Goal: Check status: Check status

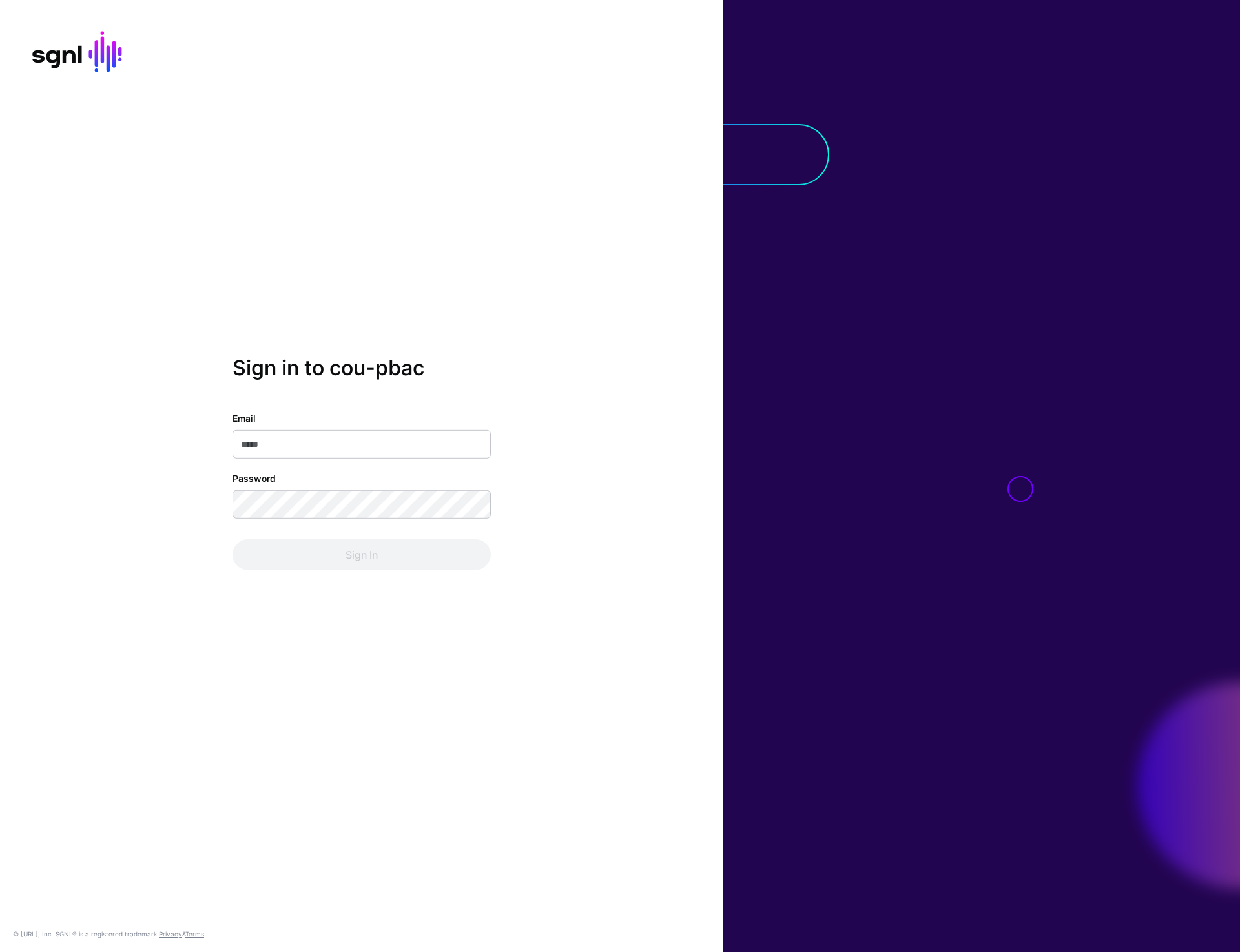
type input "**********"
click at [368, 554] on button "Sign In" at bounding box center [362, 555] width 258 height 31
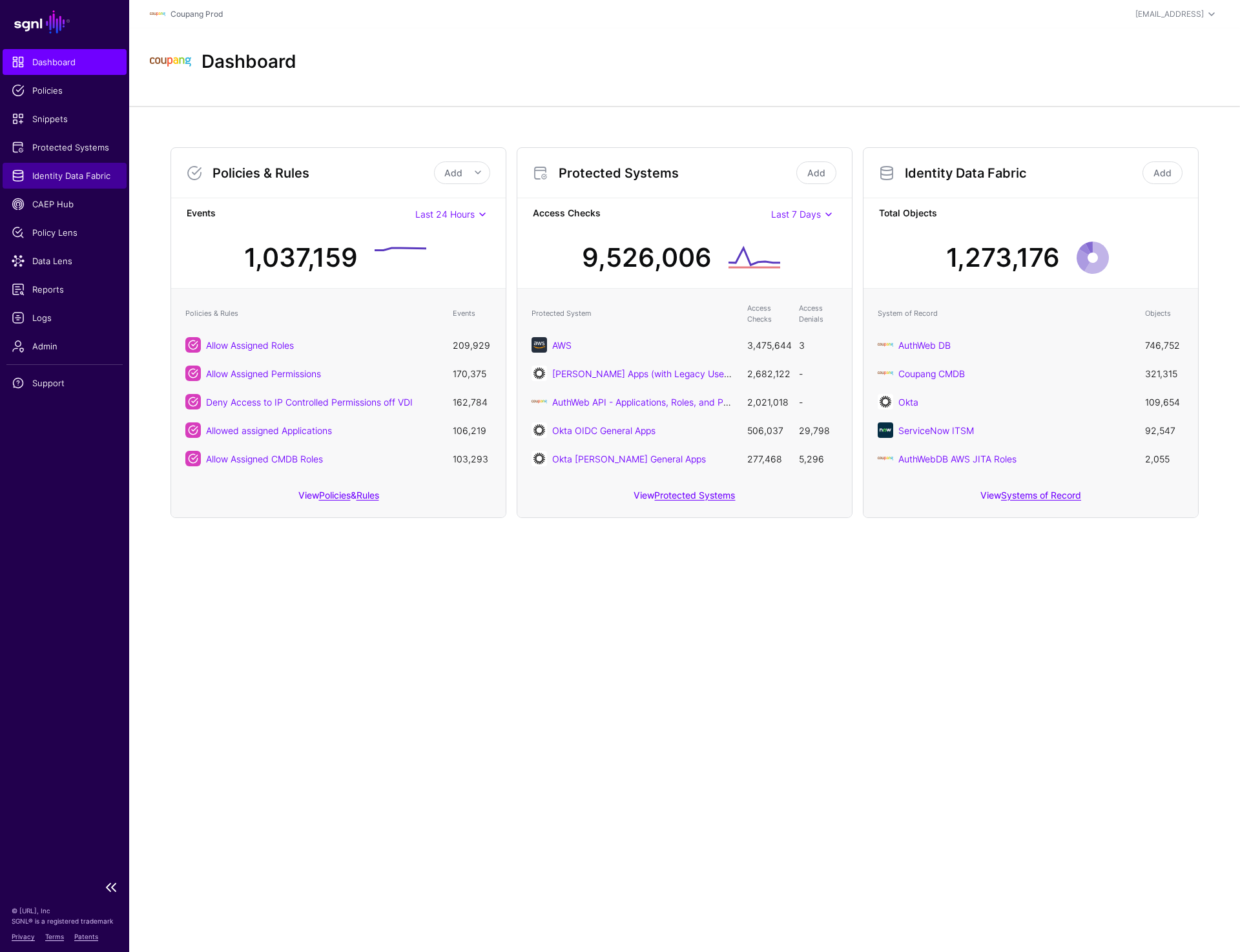
click at [68, 179] on span "Identity Data Fabric" at bounding box center [64, 175] width 106 height 13
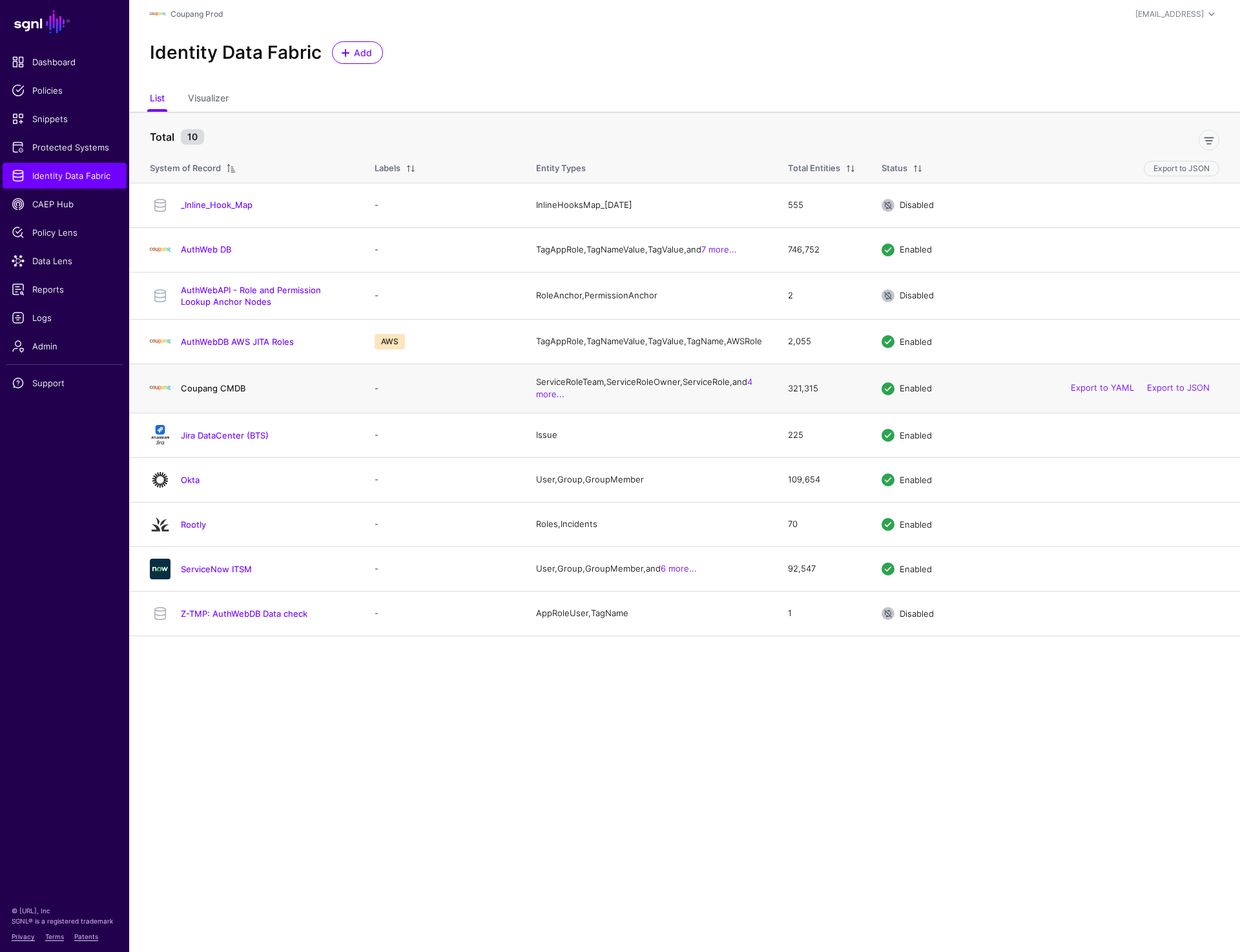
click at [218, 393] on link "Coupang CMDB" at bounding box center [213, 388] width 64 height 10
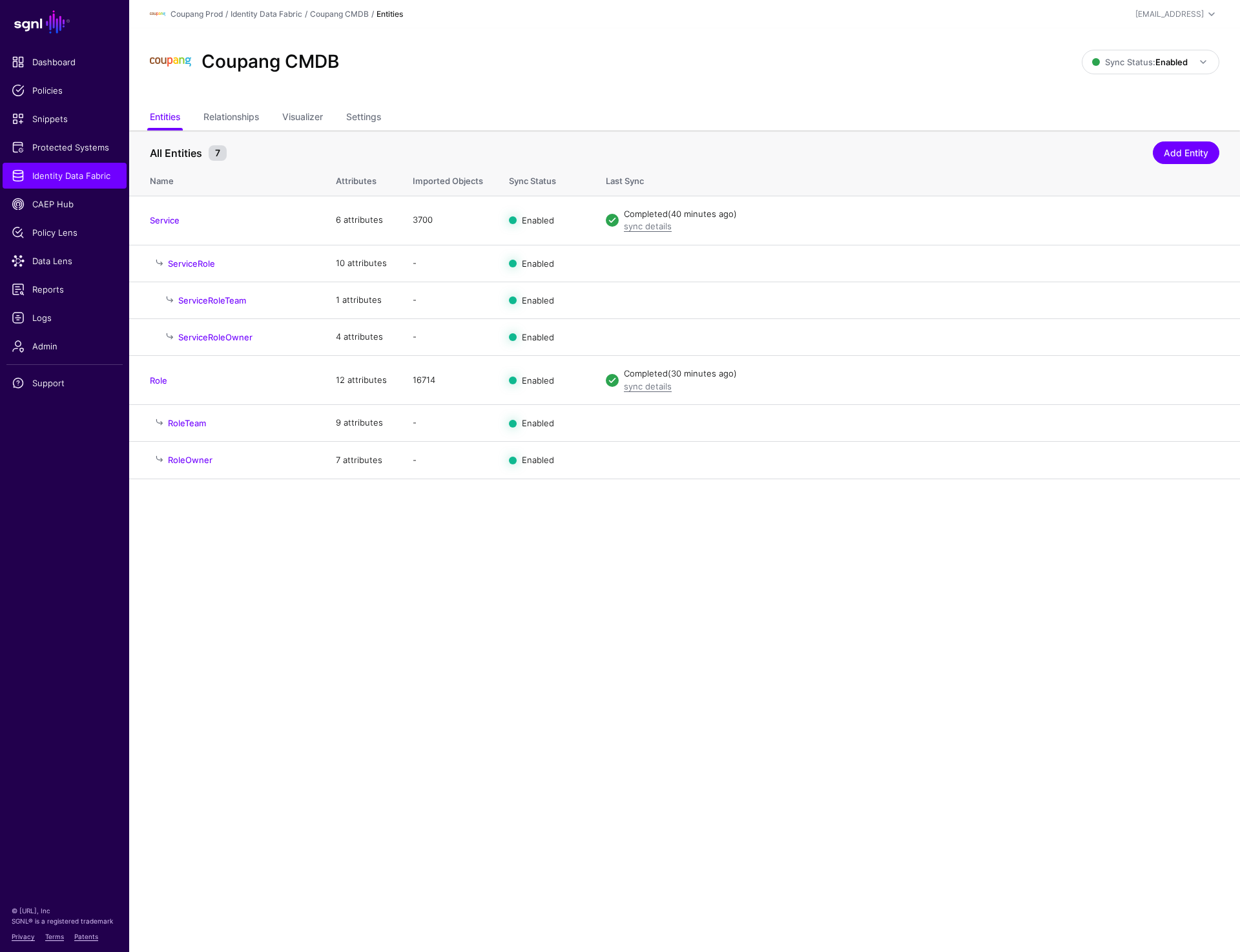
click at [629, 99] on div "Coupang CMDB Sync Status: Enabled Enabled Syncing active for all configured ent…" at bounding box center [684, 68] width 1111 height 78
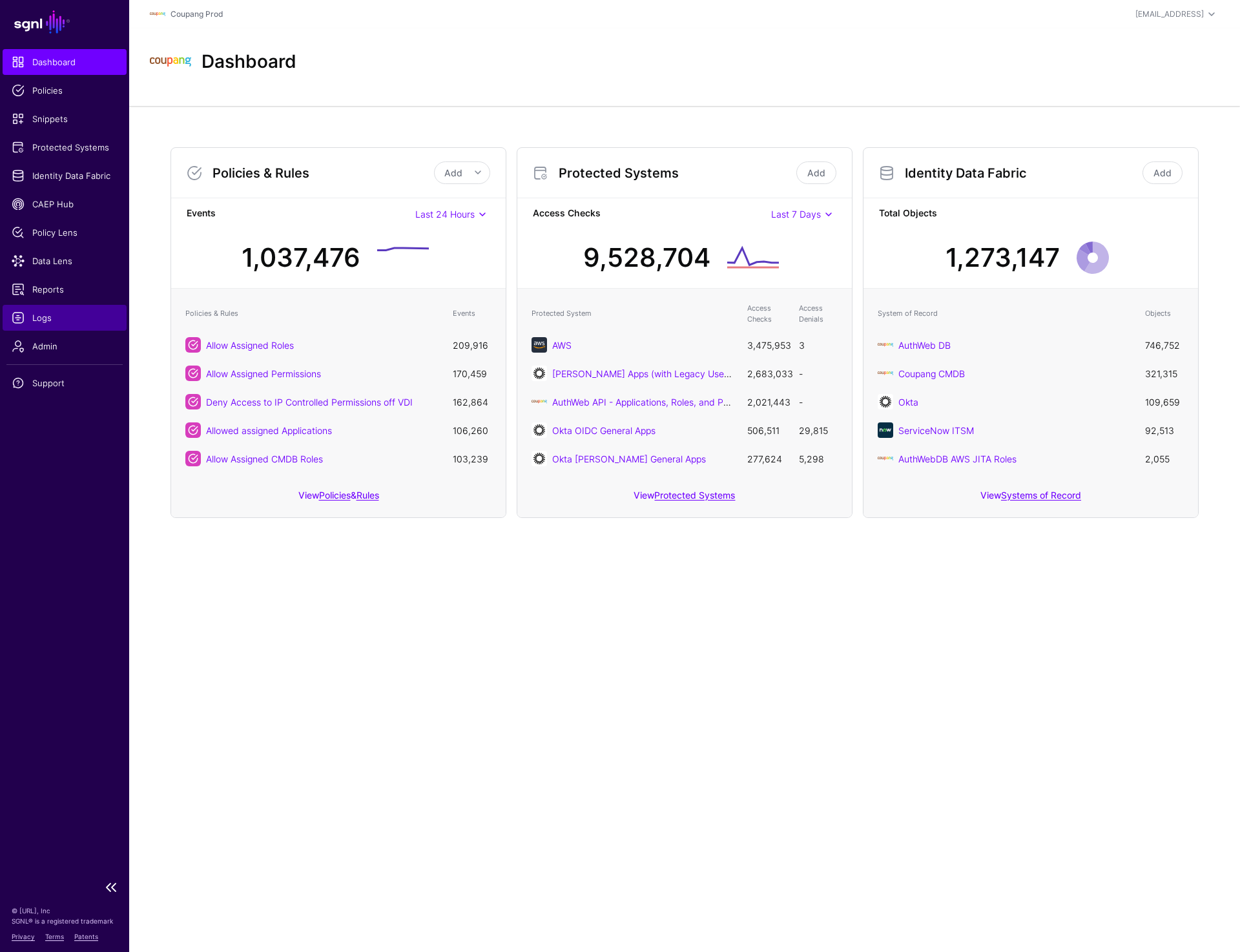
click at [44, 314] on span "Logs" at bounding box center [64, 317] width 106 height 13
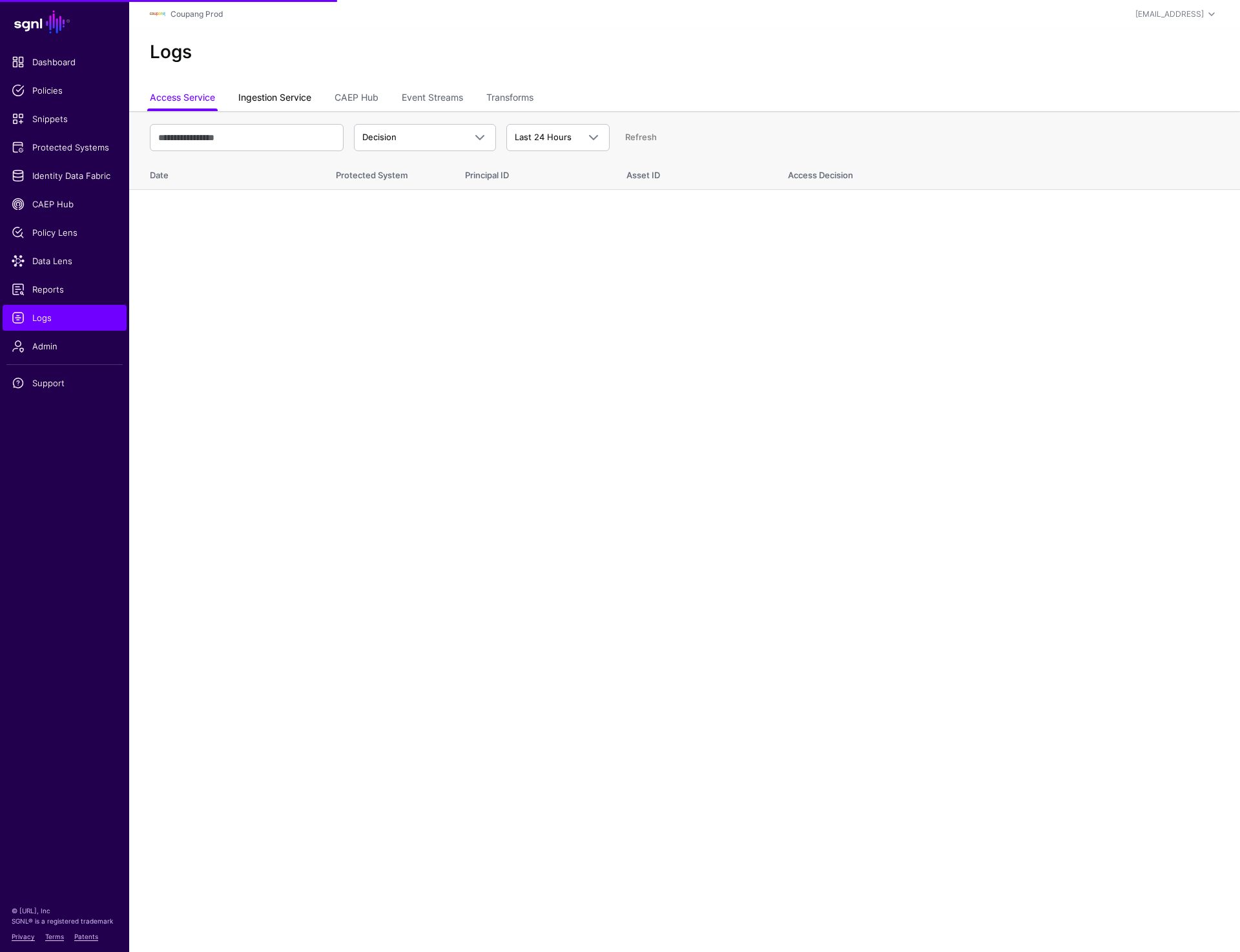
click at [266, 96] on link "Ingestion Service" at bounding box center [275, 99] width 73 height 25
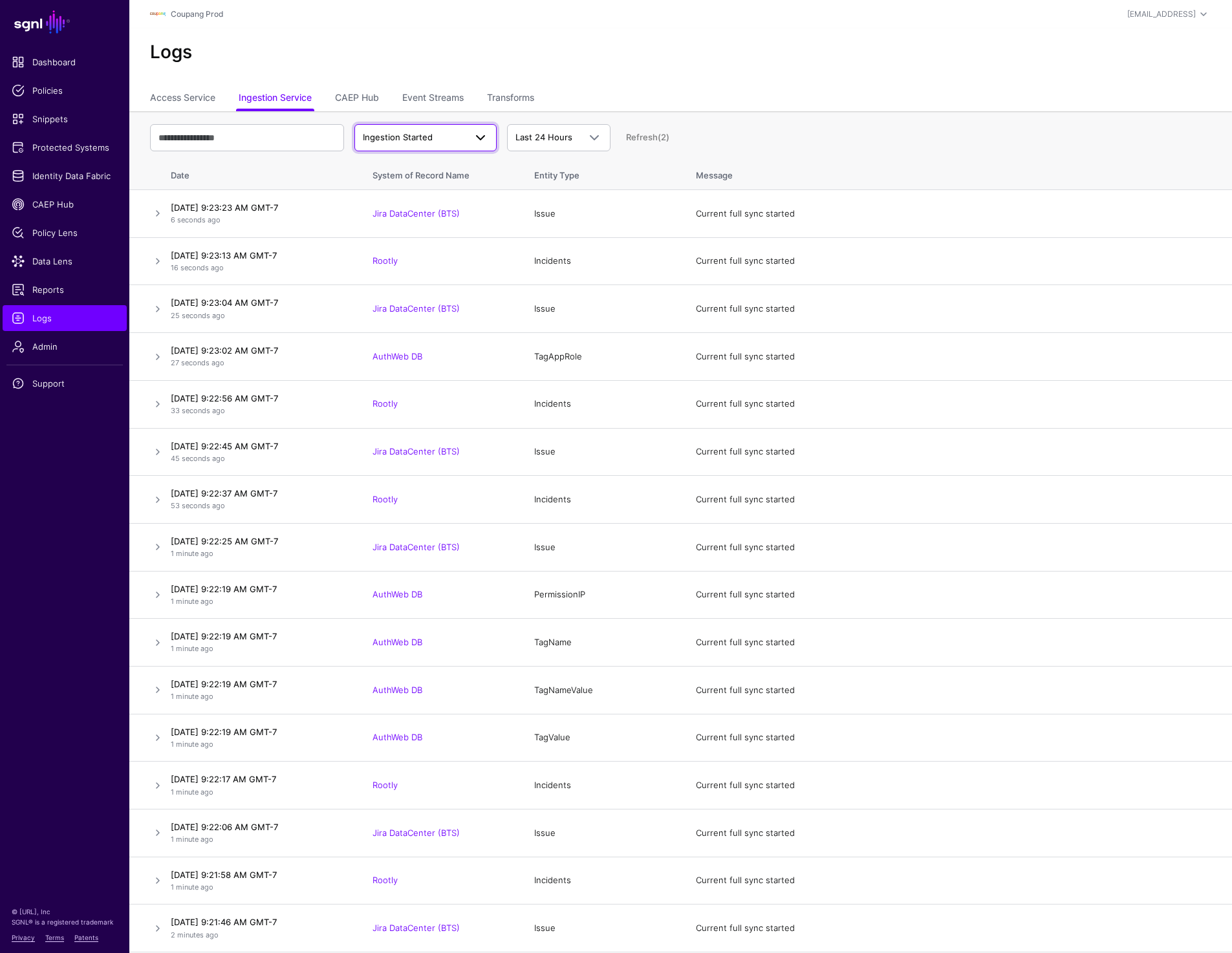
click at [441, 138] on span "Ingestion Started" at bounding box center [414, 137] width 103 height 13
click at [435, 201] on button "Ingestion Failed" at bounding box center [425, 209] width 142 height 21
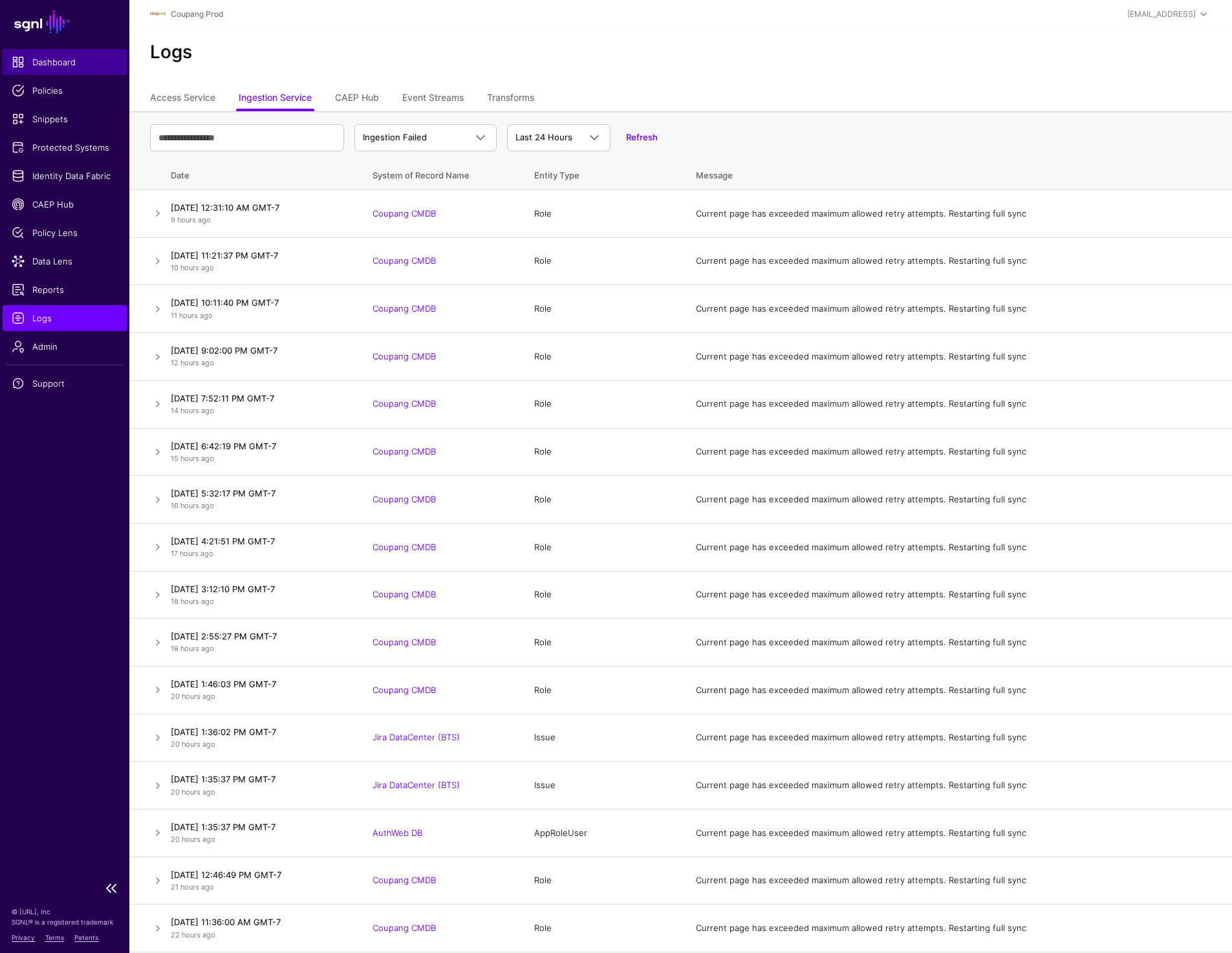
click at [39, 60] on span "Dashboard" at bounding box center [64, 62] width 106 height 13
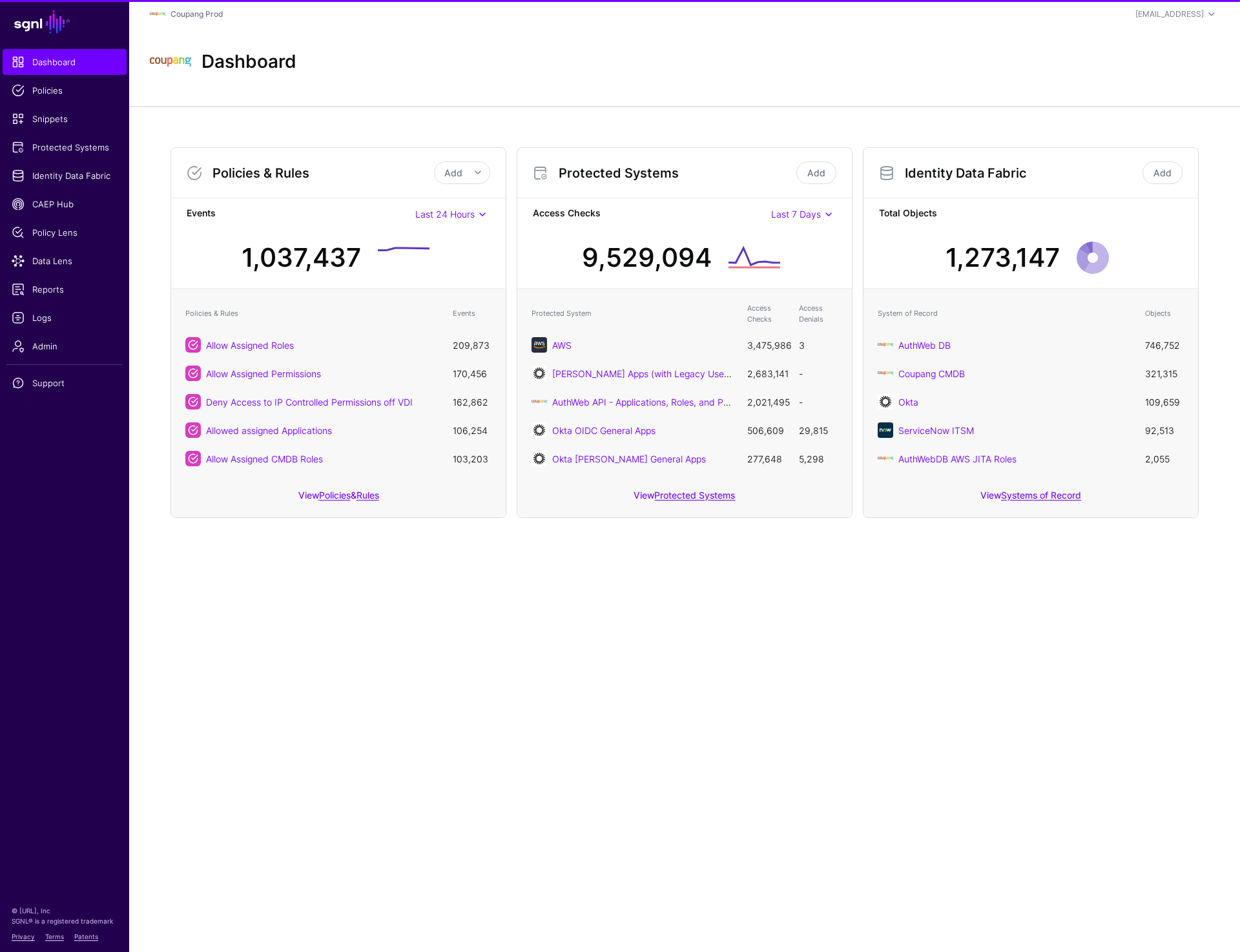
click at [386, 71] on div "Dashboard" at bounding box center [684, 61] width 1080 height 41
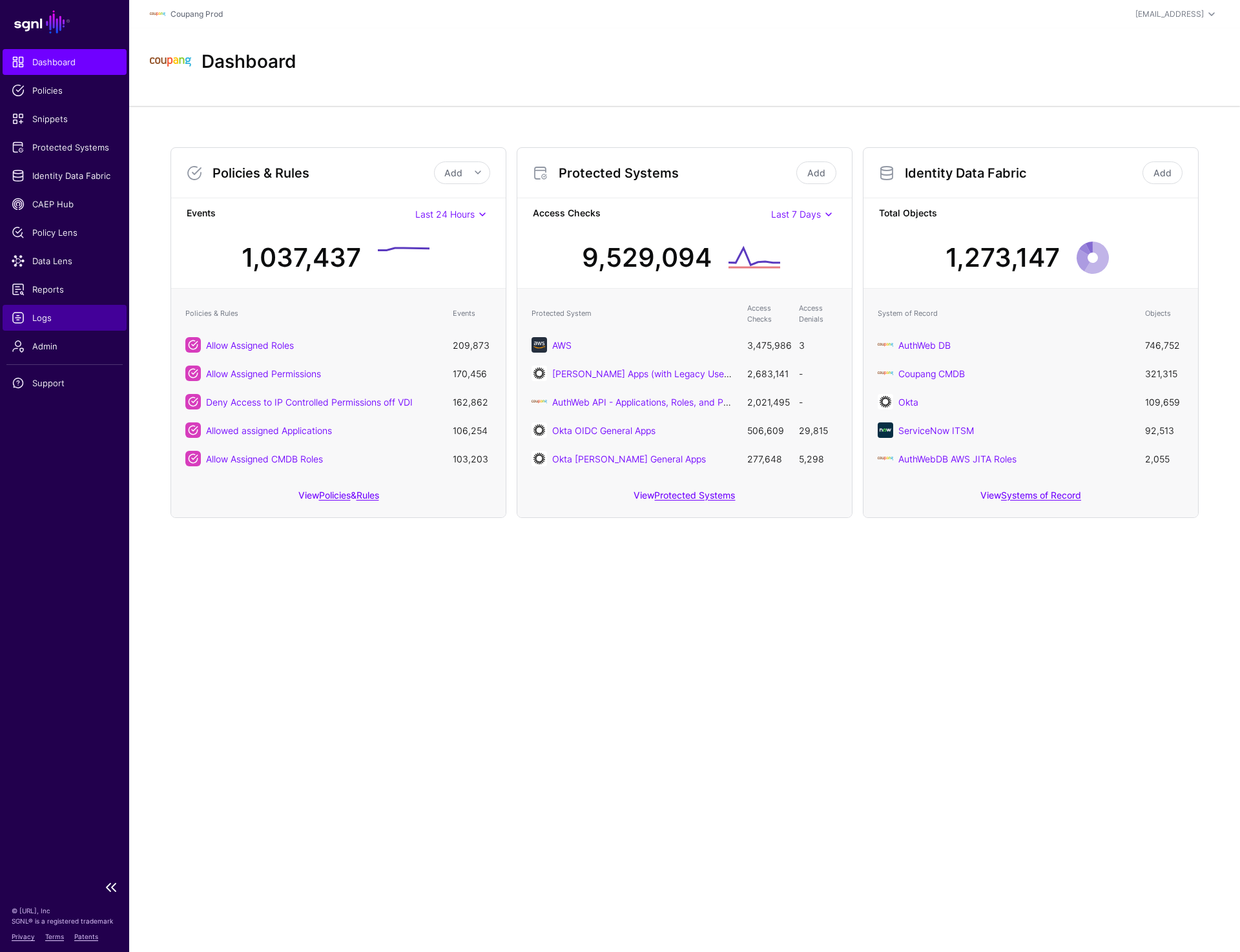
click at [48, 322] on span "Logs" at bounding box center [64, 317] width 106 height 13
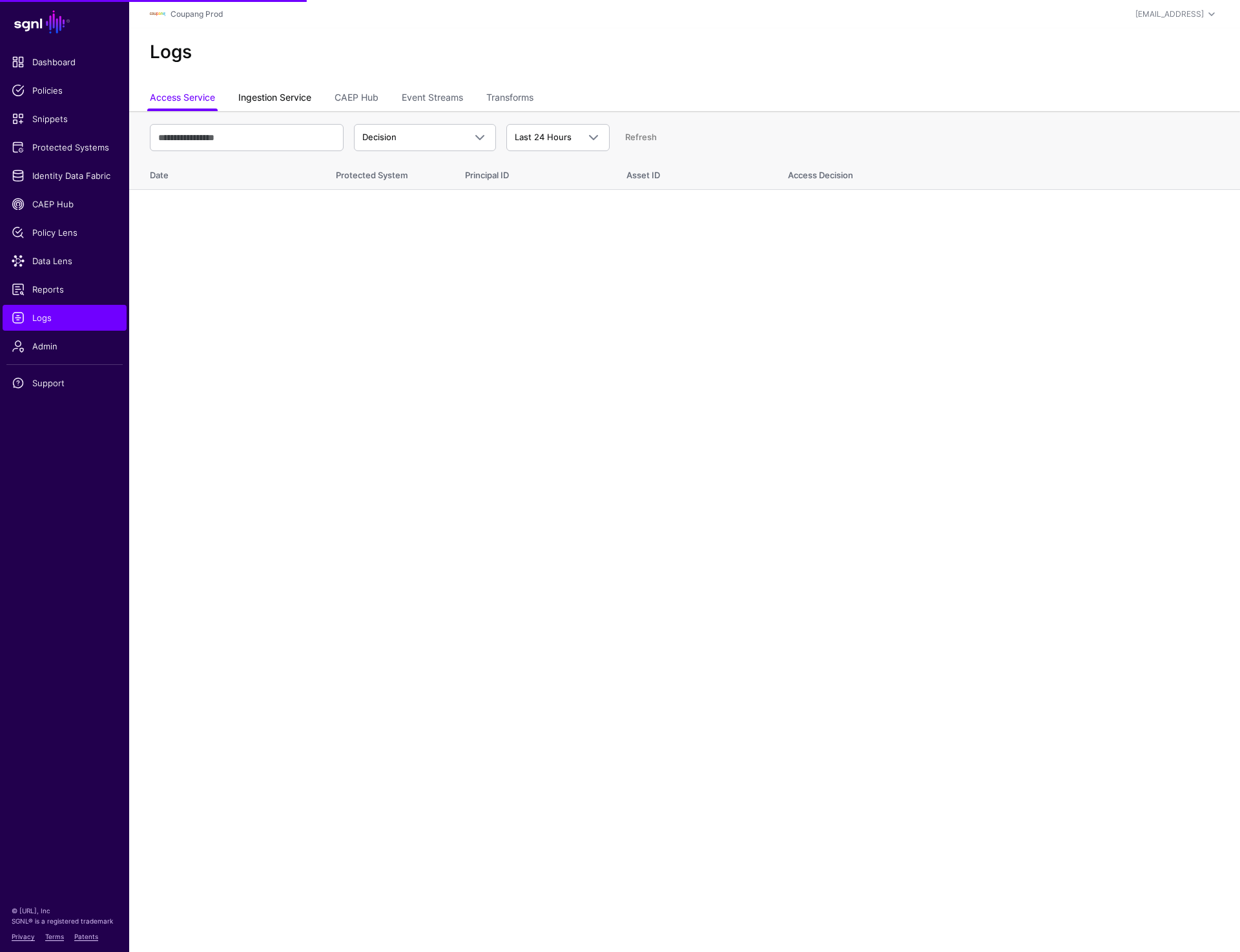
click at [279, 96] on link "Ingestion Service" at bounding box center [275, 99] width 73 height 25
click at [385, 137] on span "Ingestion Started" at bounding box center [397, 137] width 70 height 10
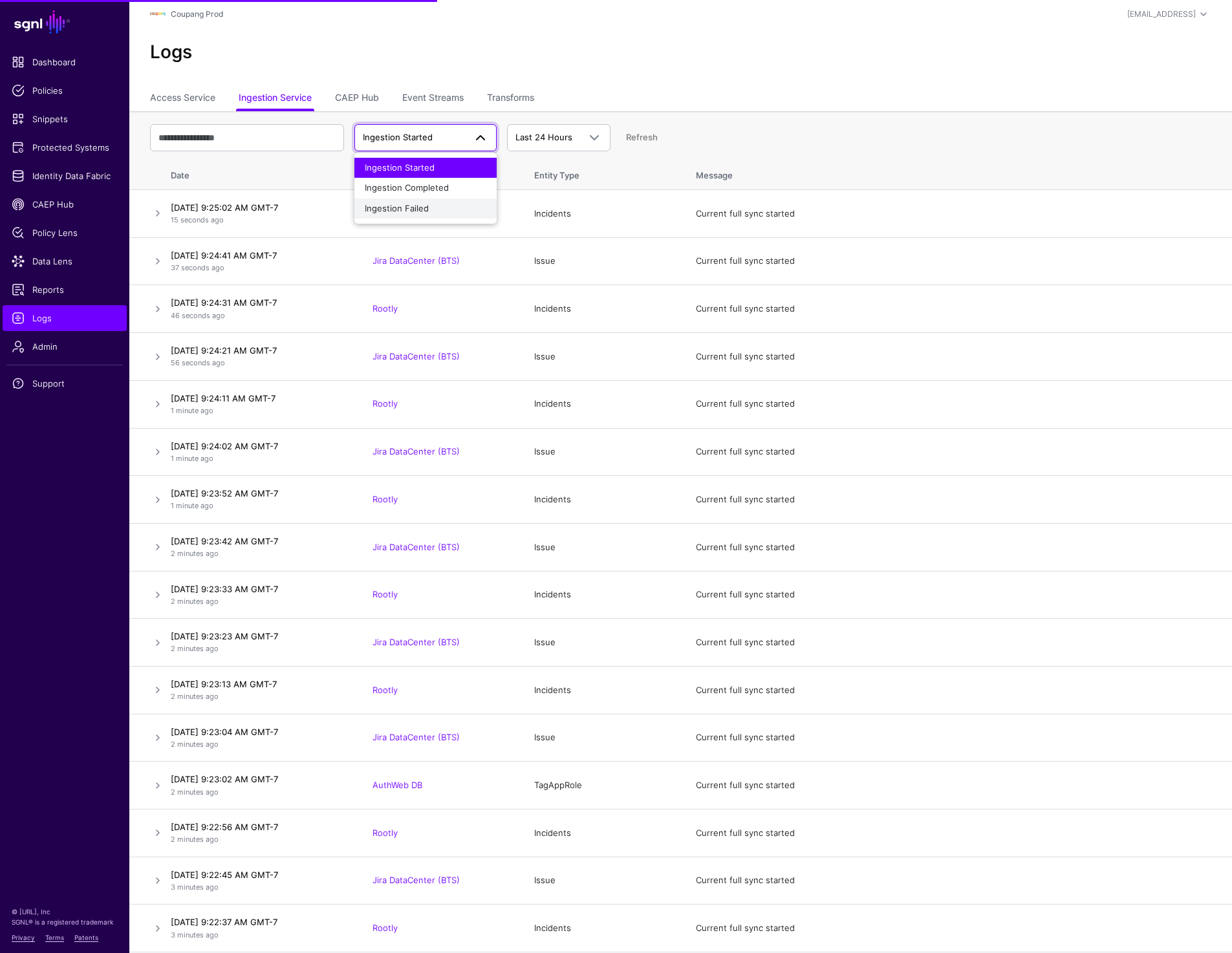
click at [403, 201] on button "Ingestion Failed" at bounding box center [425, 209] width 142 height 21
